Goal: Task Accomplishment & Management: Manage account settings

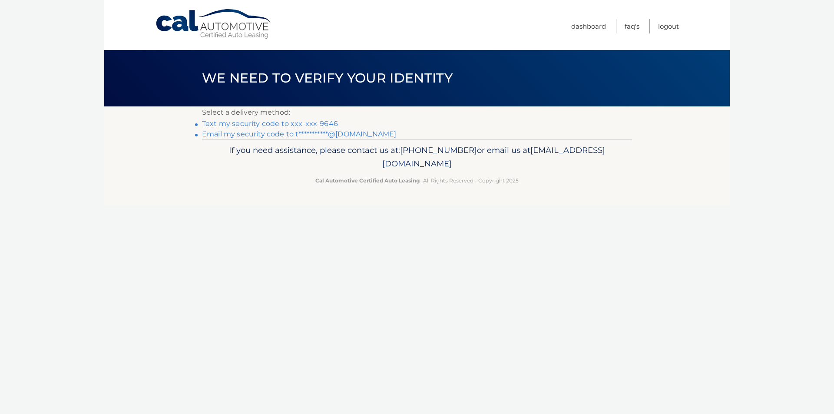
click at [314, 133] on link "**********" at bounding box center [299, 134] width 194 height 8
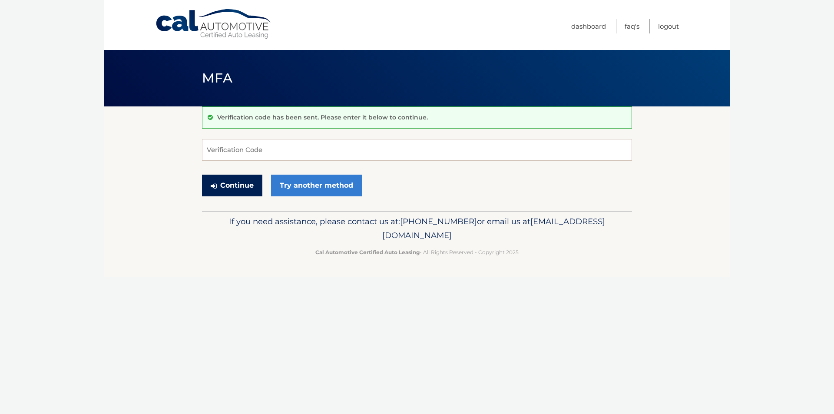
click at [237, 185] on button "Continue" at bounding box center [232, 186] width 60 height 22
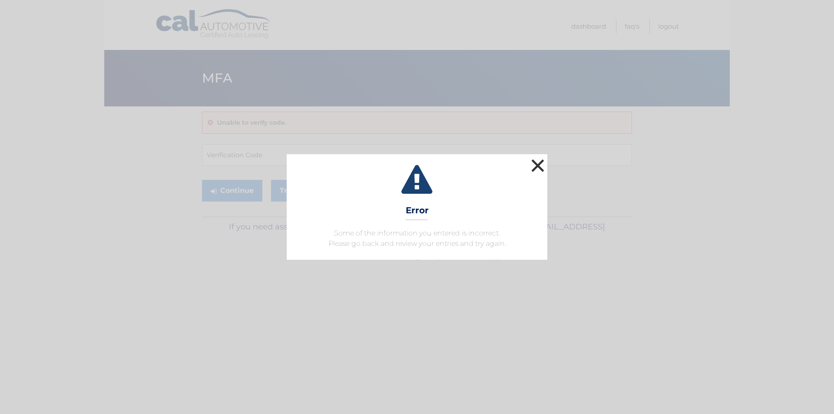
click at [538, 163] on button "×" at bounding box center [537, 165] width 17 height 17
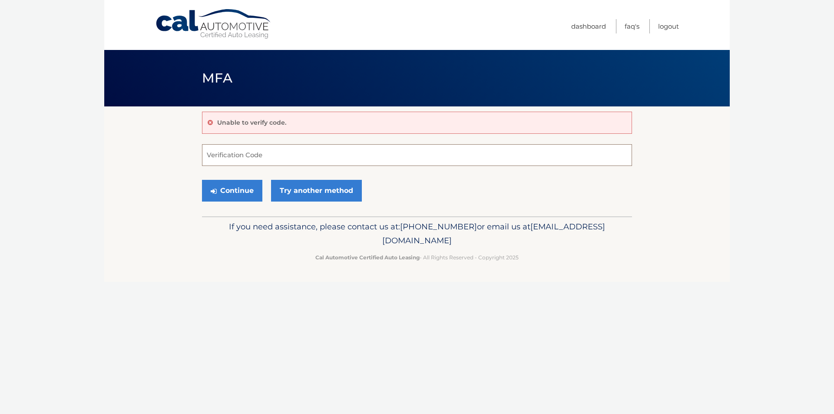
click at [373, 159] on input "Verification Code" at bounding box center [417, 155] width 430 height 22
type input "367442"
click at [230, 193] on button "Continue" at bounding box center [232, 191] width 60 height 22
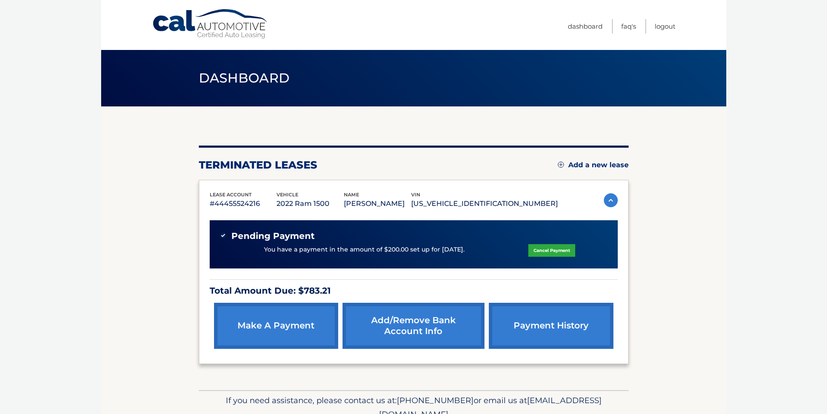
click at [318, 341] on link "make a payment" at bounding box center [276, 326] width 124 height 46
click at [312, 335] on link "make a payment" at bounding box center [276, 326] width 124 height 46
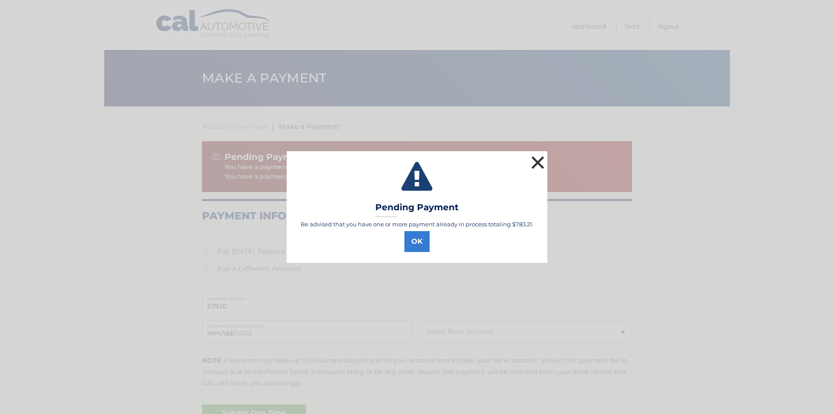
click at [537, 162] on button "×" at bounding box center [537, 162] width 17 height 17
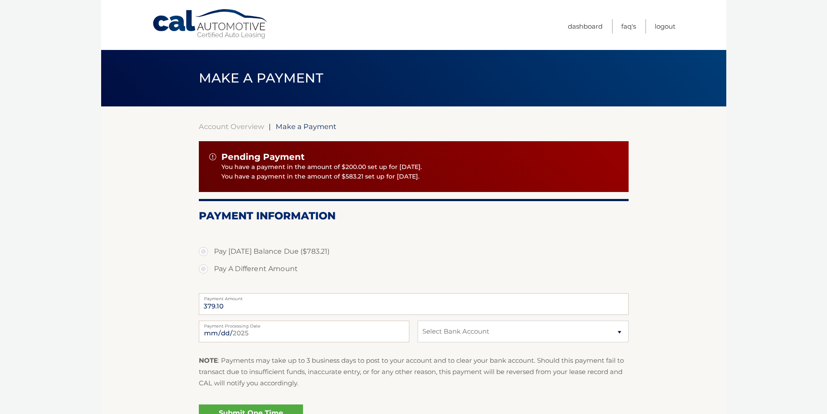
click at [336, 181] on p "You have a payment in the amount of $583.21 set up for [DATE]." at bounding box center [420, 177] width 397 height 10
click at [338, 173] on p "You have a payment in the amount of $583.21 set up for [DATE]." at bounding box center [420, 177] width 397 height 10
click at [359, 173] on p "You have a payment in the amount of $583.21 set up for [DATE]." at bounding box center [420, 177] width 397 height 10
click at [364, 175] on p "You have a payment in the amount of $583.21 set up for [DATE]." at bounding box center [420, 177] width 397 height 10
